Goal: Task Accomplishment & Management: Complete application form

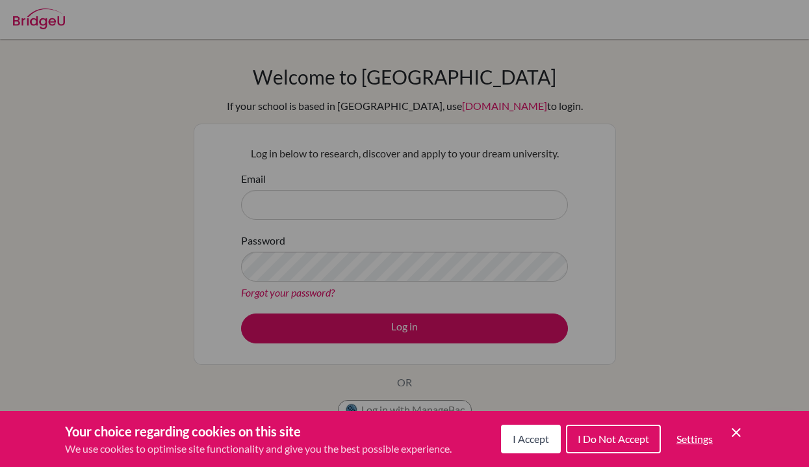
click at [568, 214] on div "Cookie Preferences" at bounding box center [404, 233] width 809 height 467
click at [528, 441] on span "I Accept" at bounding box center [531, 438] width 36 height 12
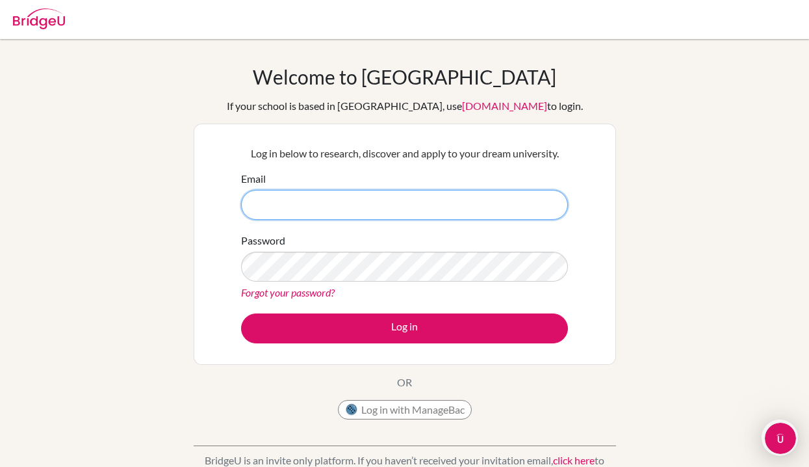
click at [377, 194] on input "Email" at bounding box center [404, 205] width 327 height 30
type input "[EMAIL_ADDRESS][DOMAIN_NAME]"
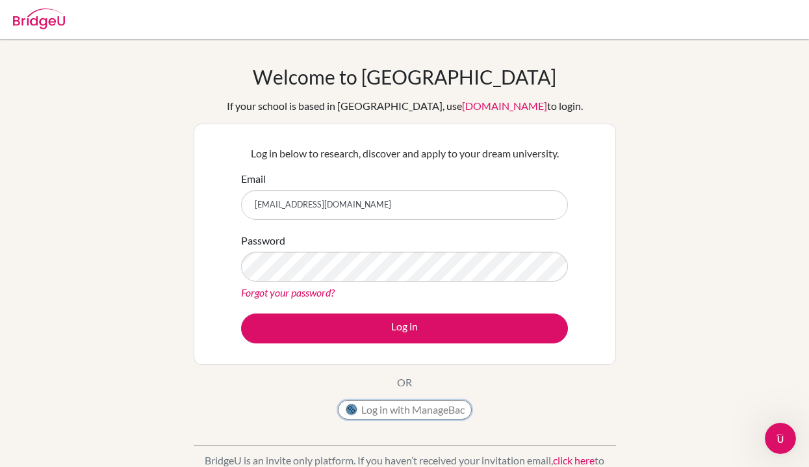
click at [408, 403] on button "Log in with ManageBac" at bounding box center [405, 409] width 134 height 19
drag, startPoint x: 435, startPoint y: 213, endPoint x: 269, endPoint y: 192, distance: 167.6
click at [269, 192] on input "emiruoku8001@gmail.com" at bounding box center [404, 205] width 327 height 30
type input "[EMAIL_ADDRESS][DOMAIN_NAME]"
